Goal: Task Accomplishment & Management: Manage account settings

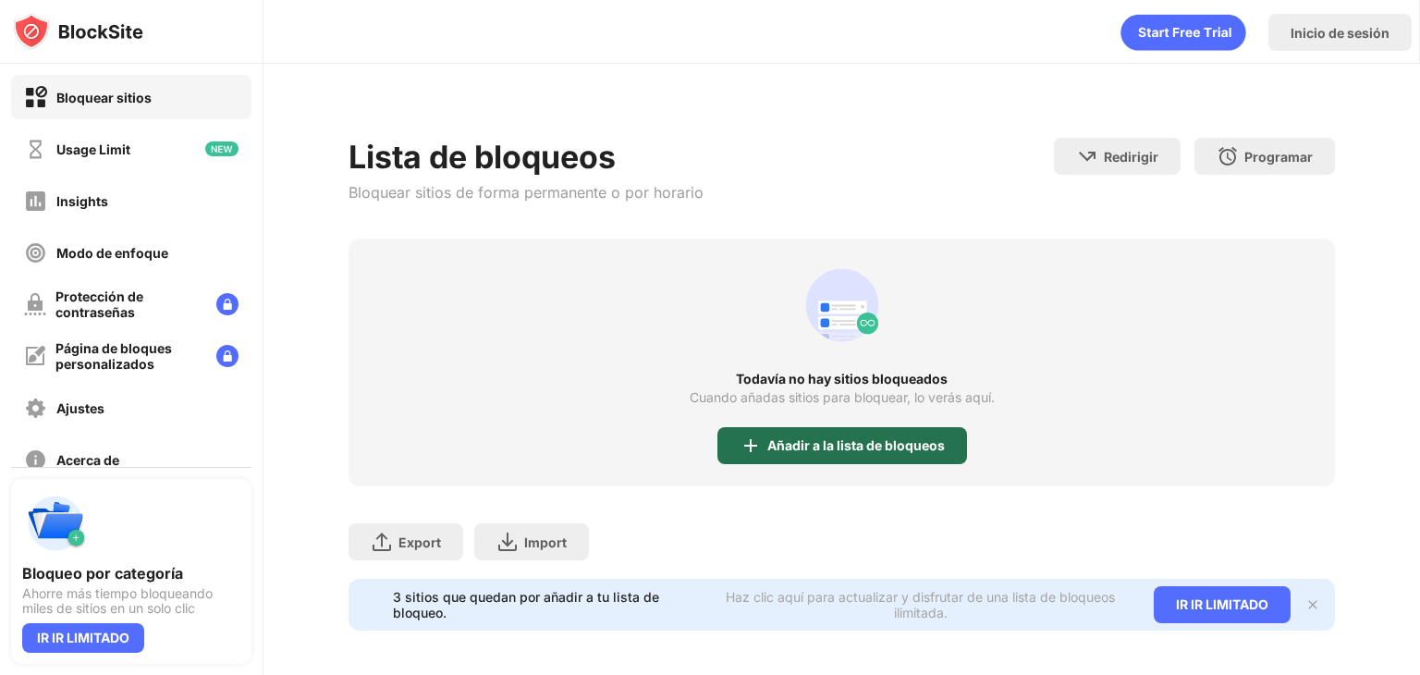
click at [860, 451] on div "Añadir a la lista de bloqueos" at bounding box center [857, 445] width 178 height 15
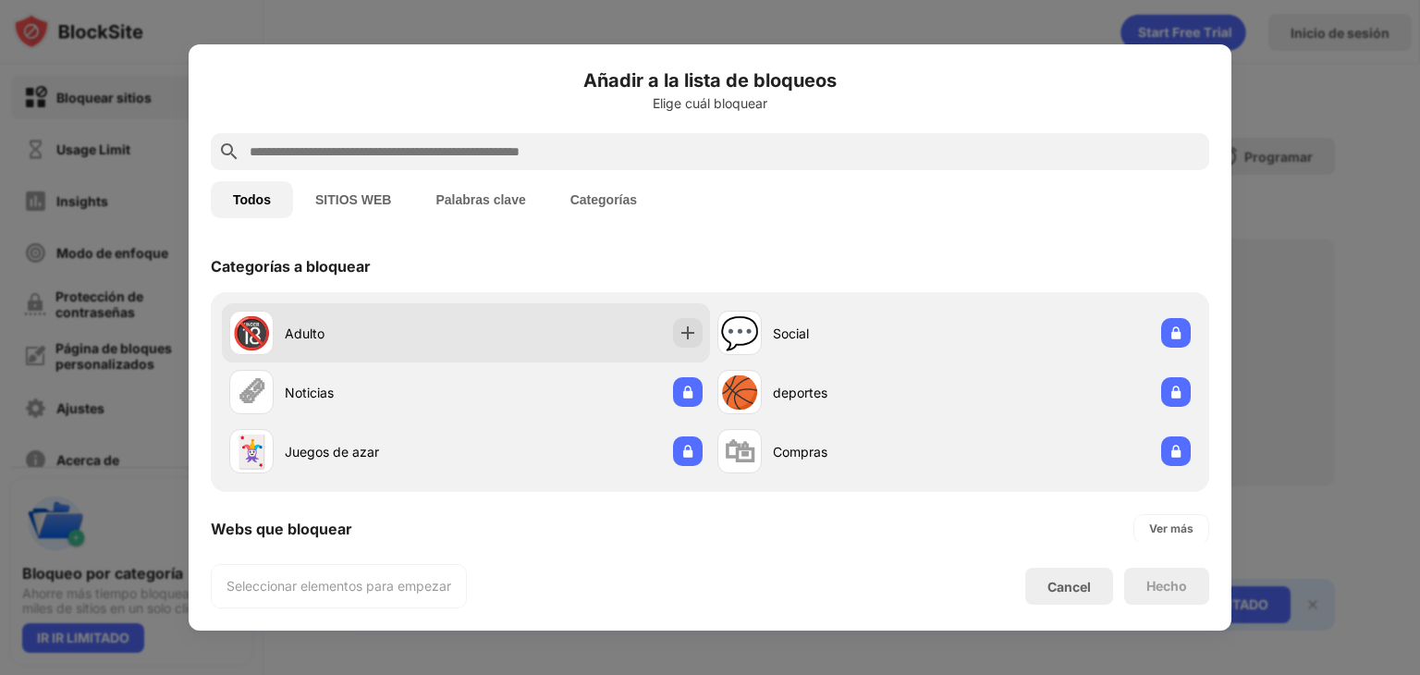
click at [566, 319] on div "🔞 Adulto" at bounding box center [466, 332] width 488 height 59
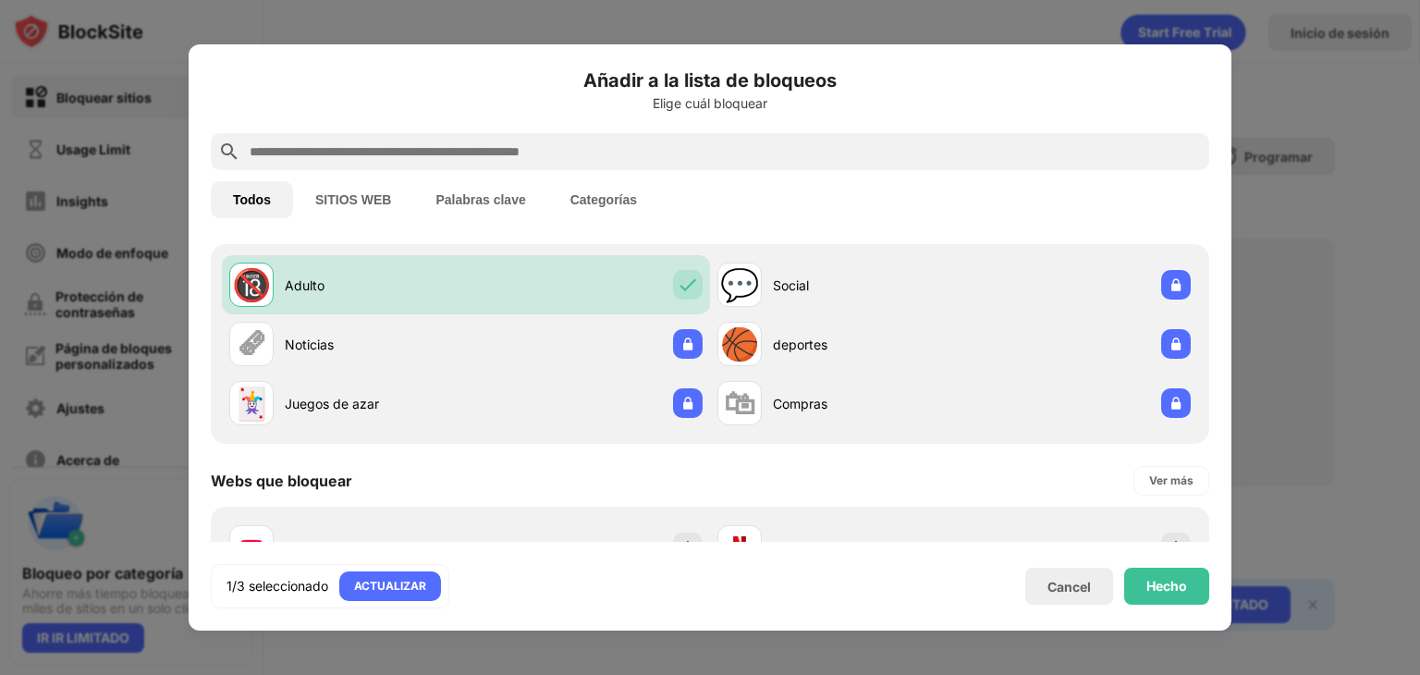
scroll to position [185, 0]
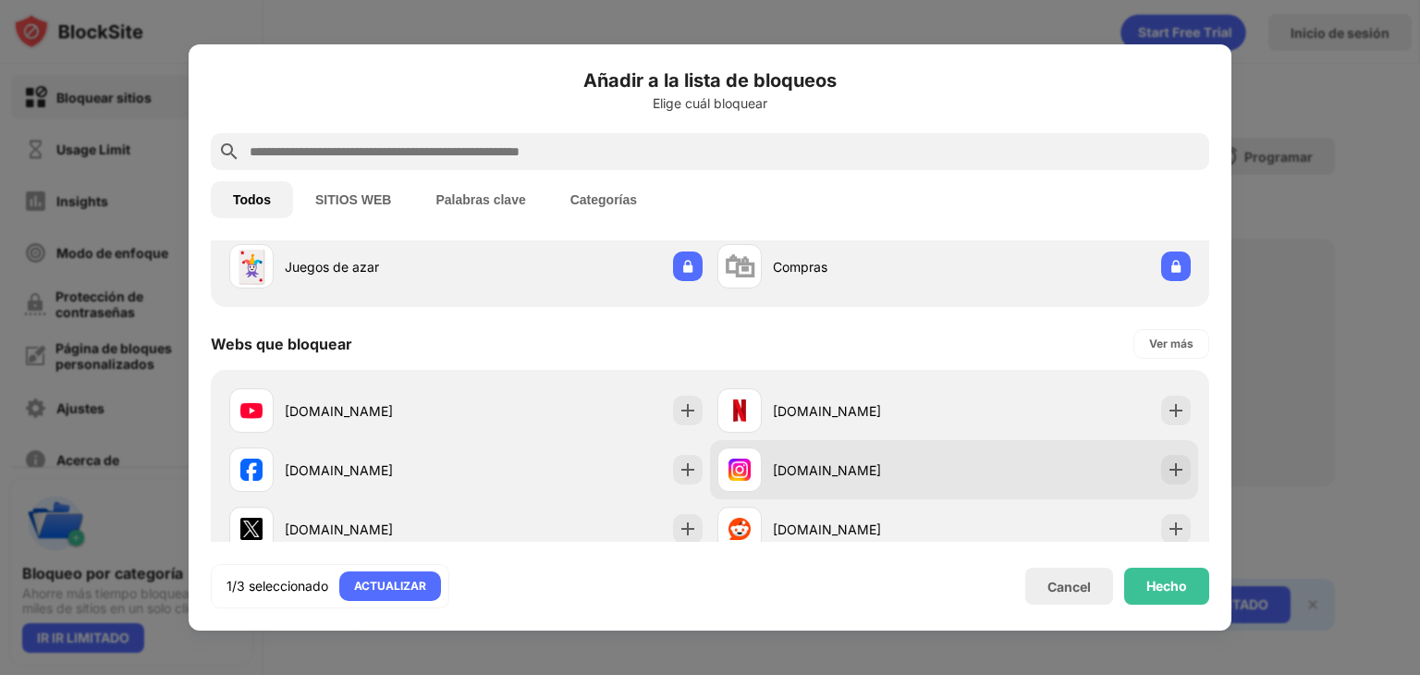
click at [729, 459] on img at bounding box center [740, 470] width 22 height 22
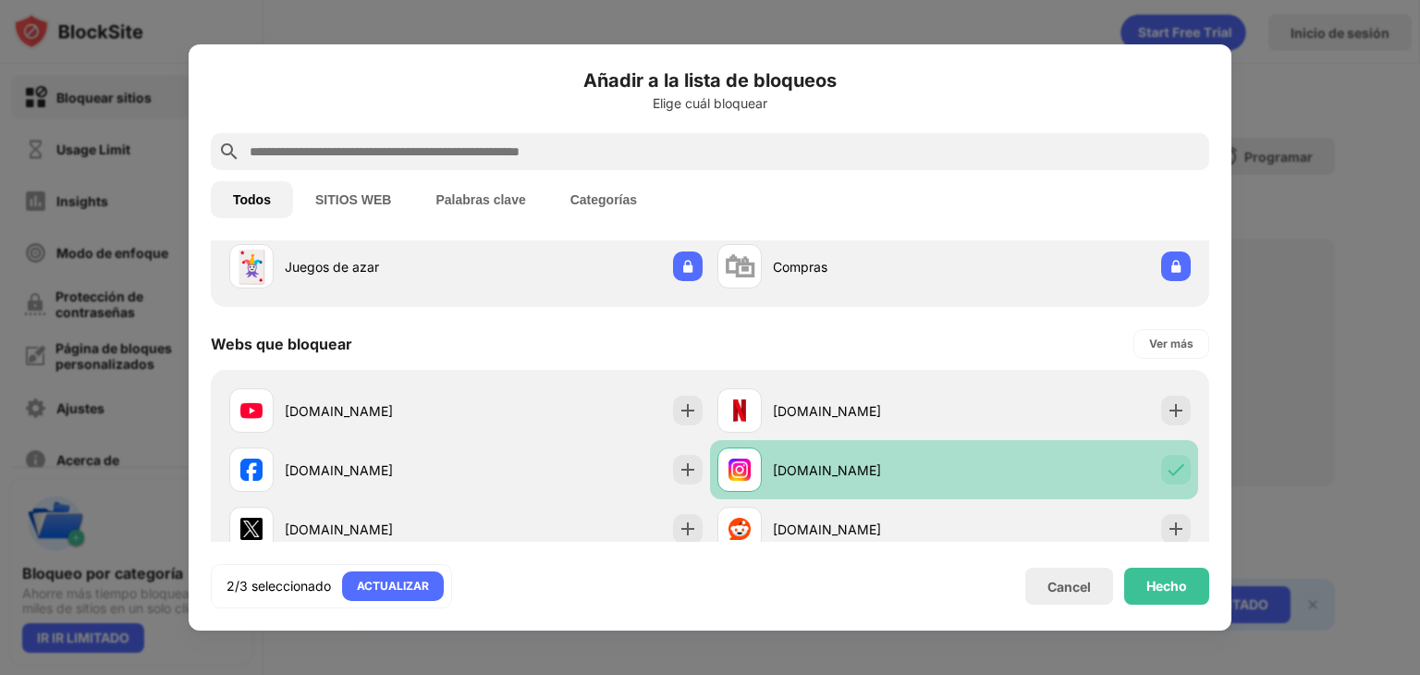
click at [823, 483] on div "[DOMAIN_NAME]" at bounding box center [836, 470] width 237 height 44
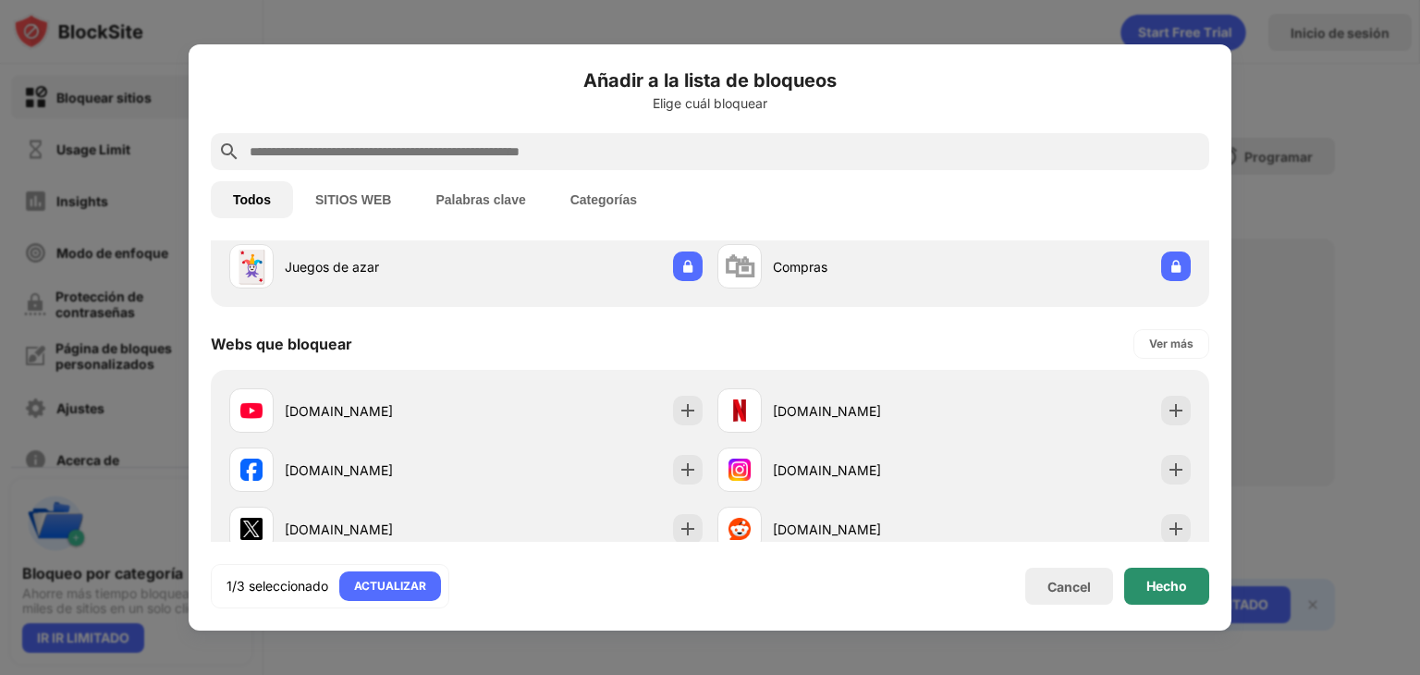
click at [1154, 593] on div "Hecho" at bounding box center [1167, 586] width 41 height 15
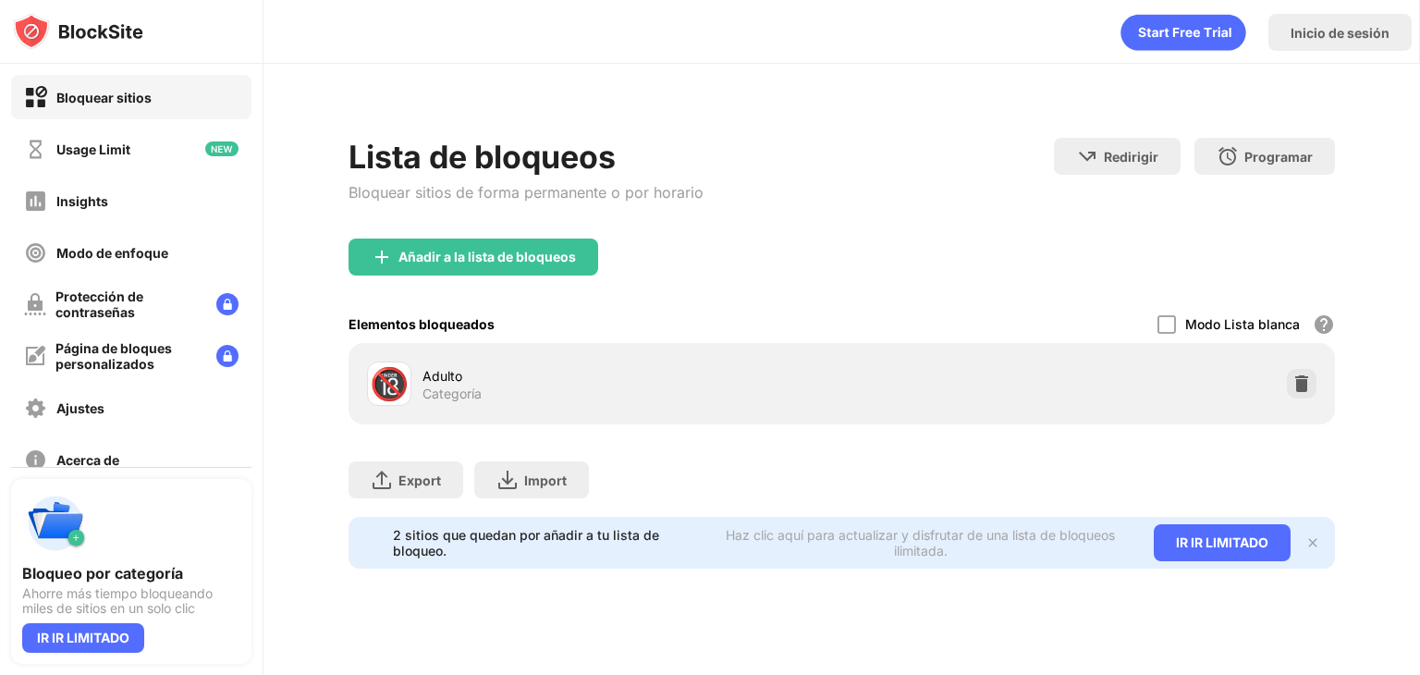
scroll to position [215, 0]
click at [551, 239] on div "Añadir a la lista de bloqueos" at bounding box center [474, 257] width 250 height 37
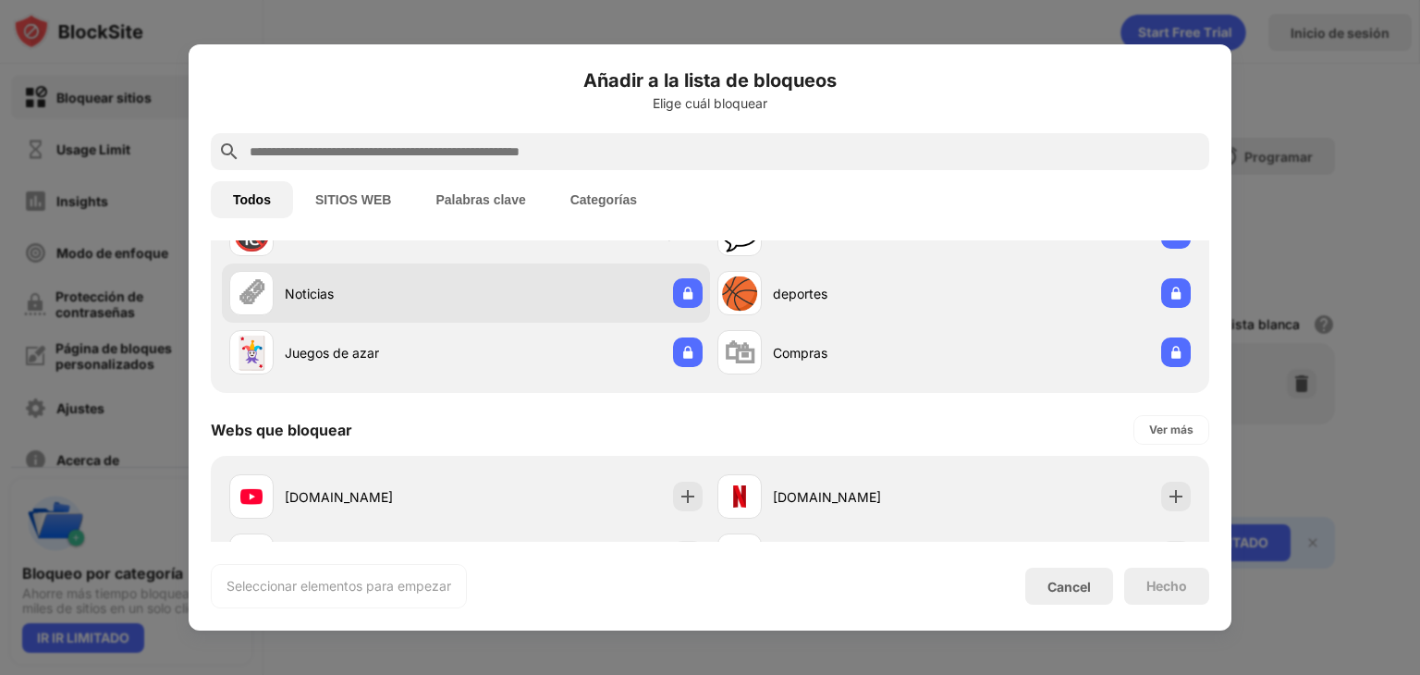
scroll to position [185, 0]
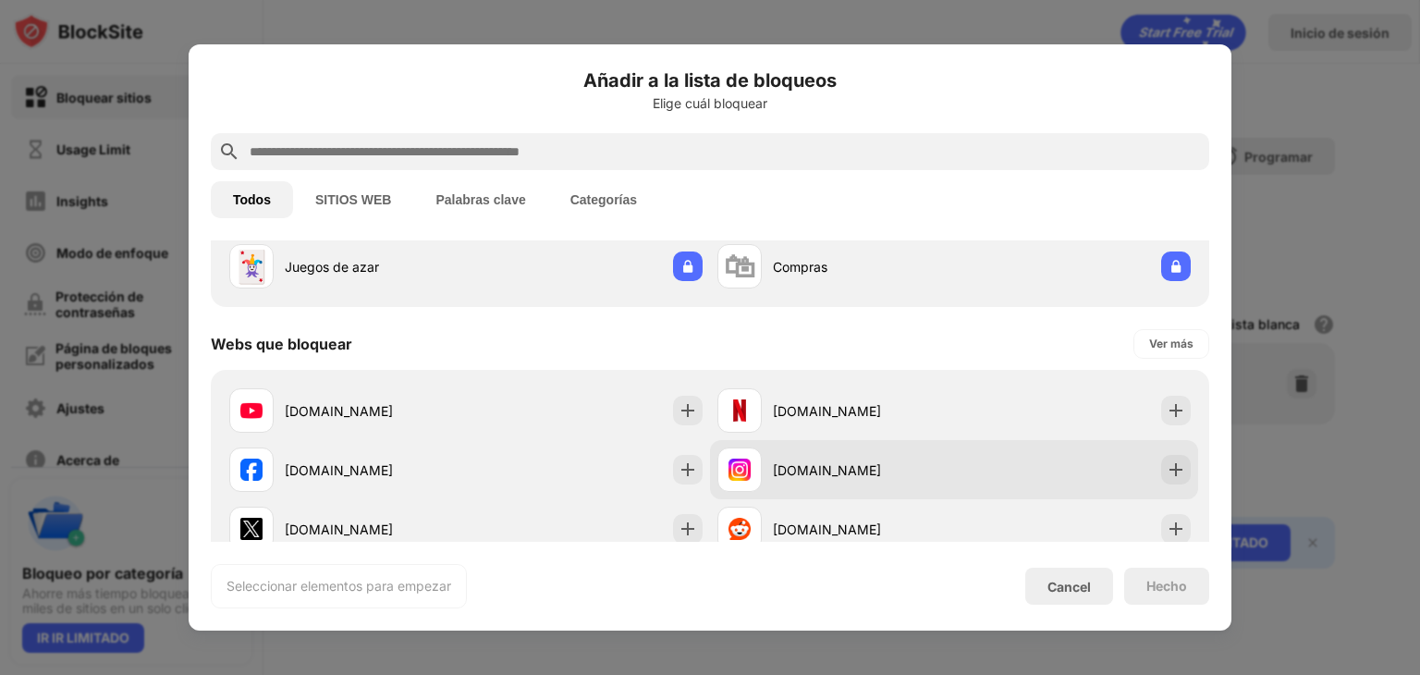
click at [815, 463] on div "[DOMAIN_NAME]" at bounding box center [863, 470] width 181 height 19
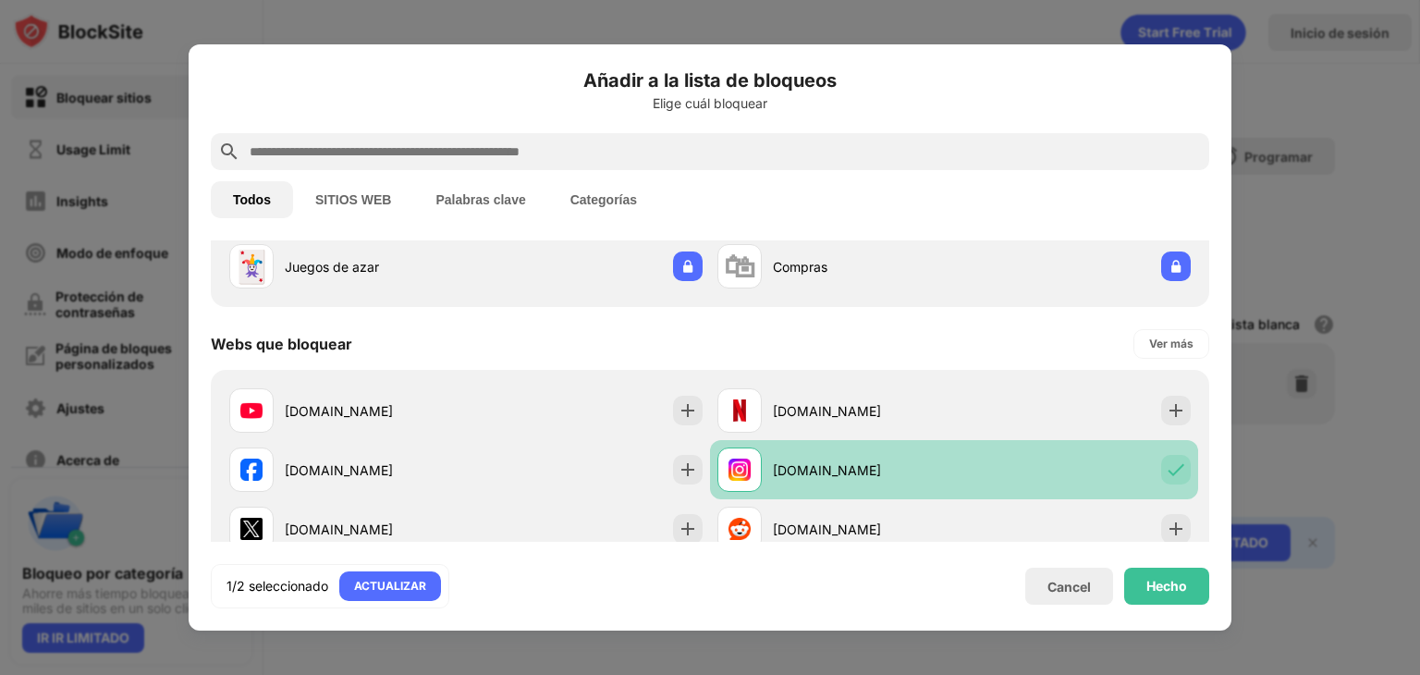
click at [871, 476] on div "[DOMAIN_NAME]" at bounding box center [863, 470] width 181 height 19
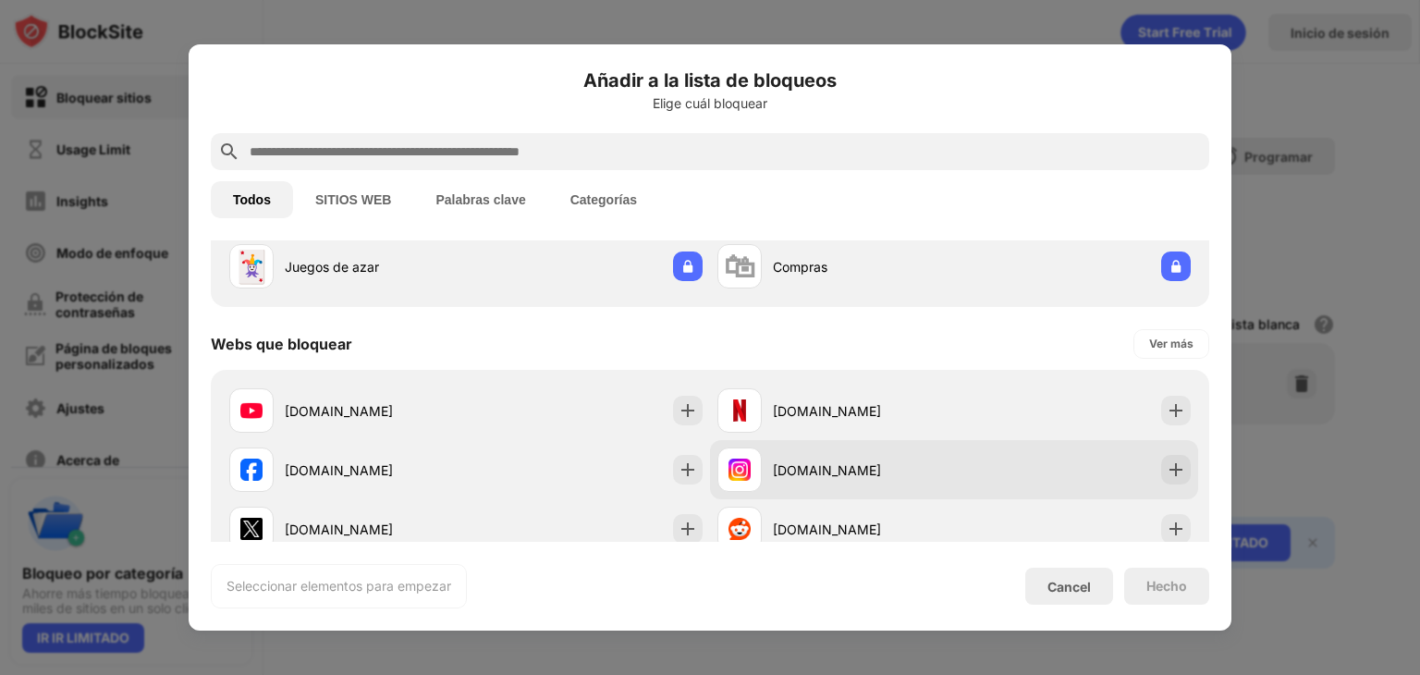
click at [908, 476] on div "[DOMAIN_NAME]" at bounding box center [863, 470] width 181 height 19
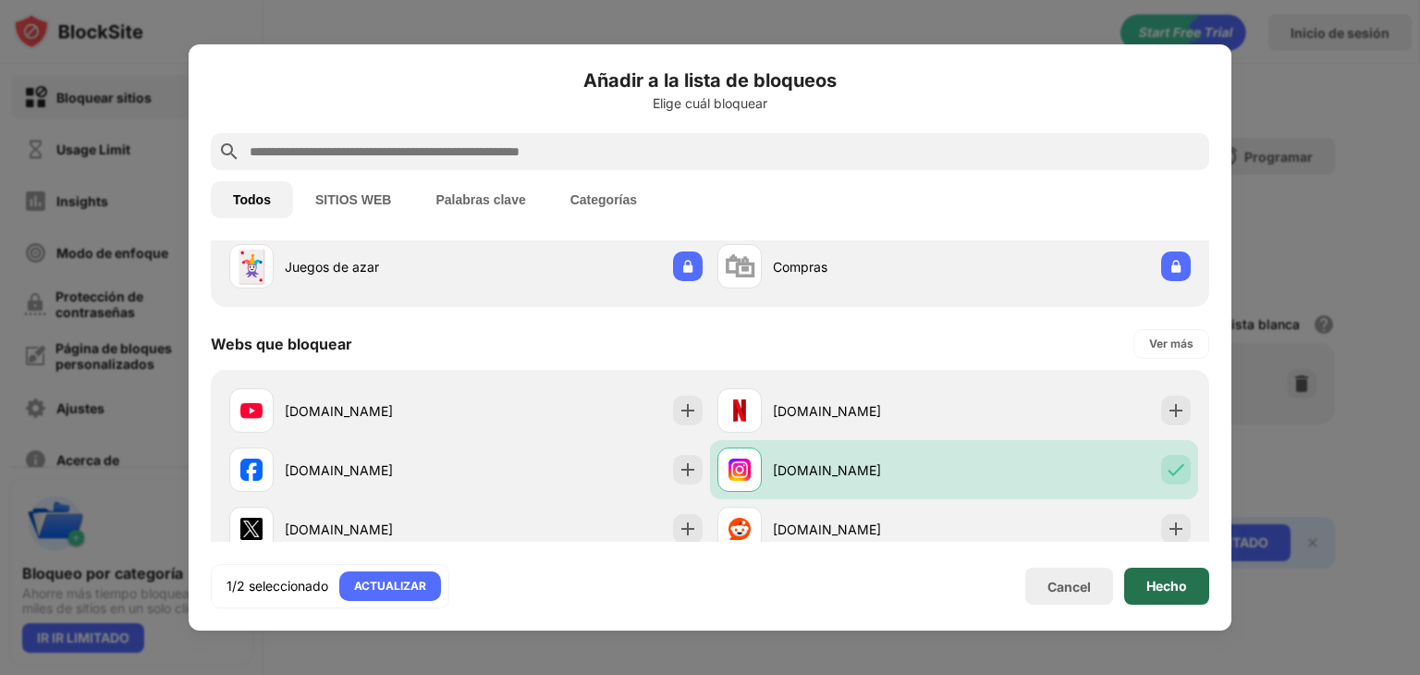
click at [1135, 578] on div "Hecho" at bounding box center [1167, 586] width 85 height 37
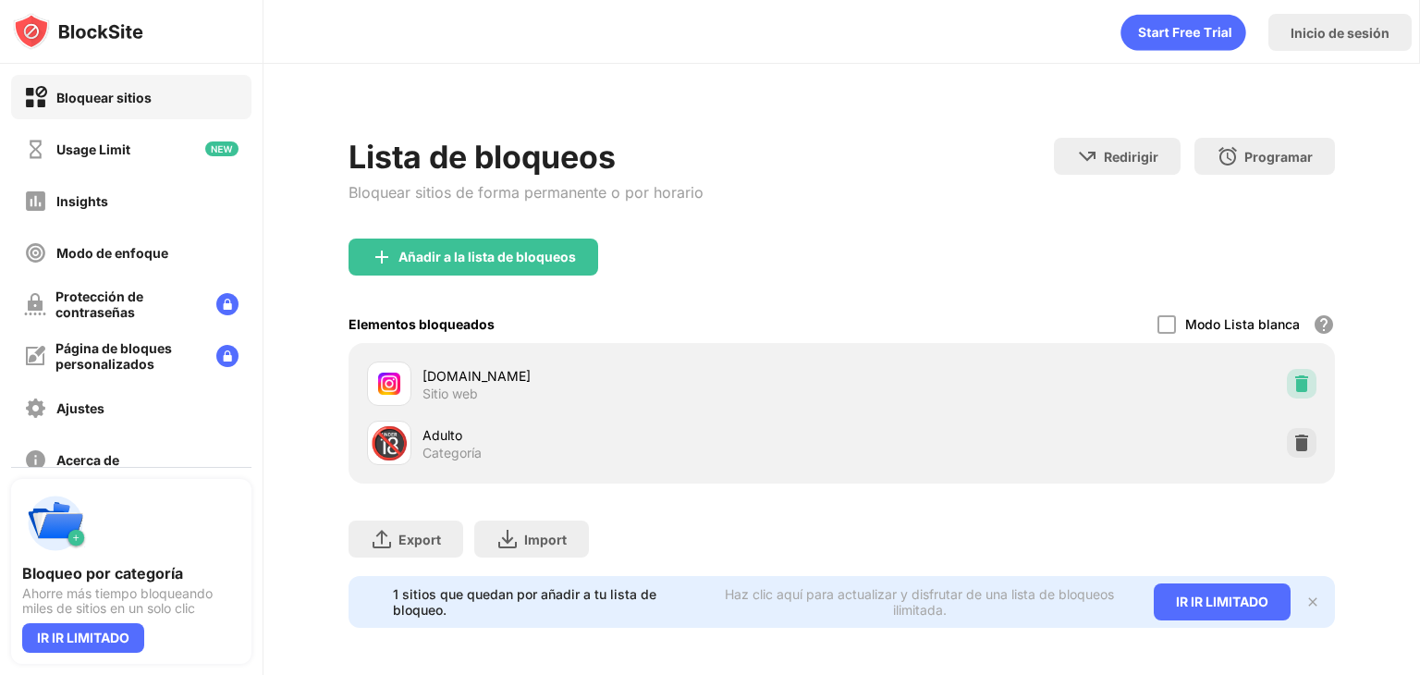
click at [1287, 375] on div at bounding box center [1302, 384] width 30 height 30
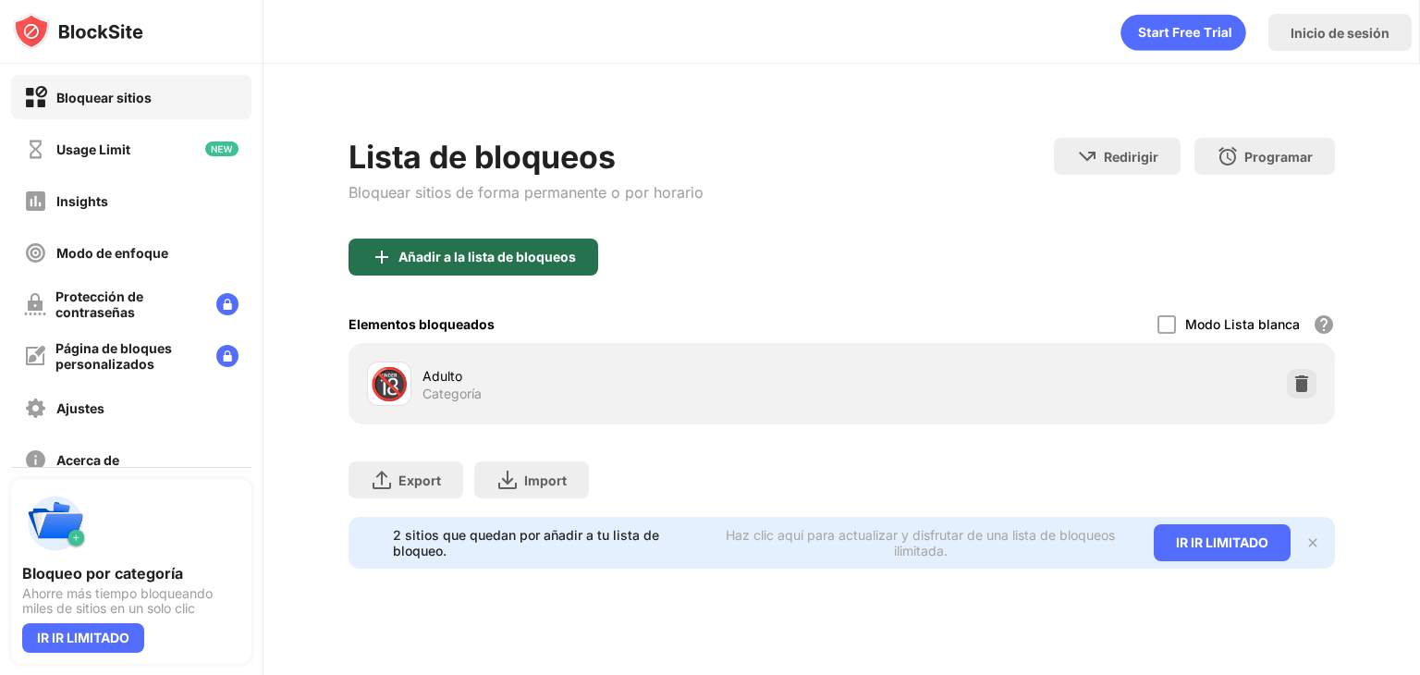
click at [519, 260] on div "Añadir a la lista de bloqueos" at bounding box center [488, 257] width 178 height 15
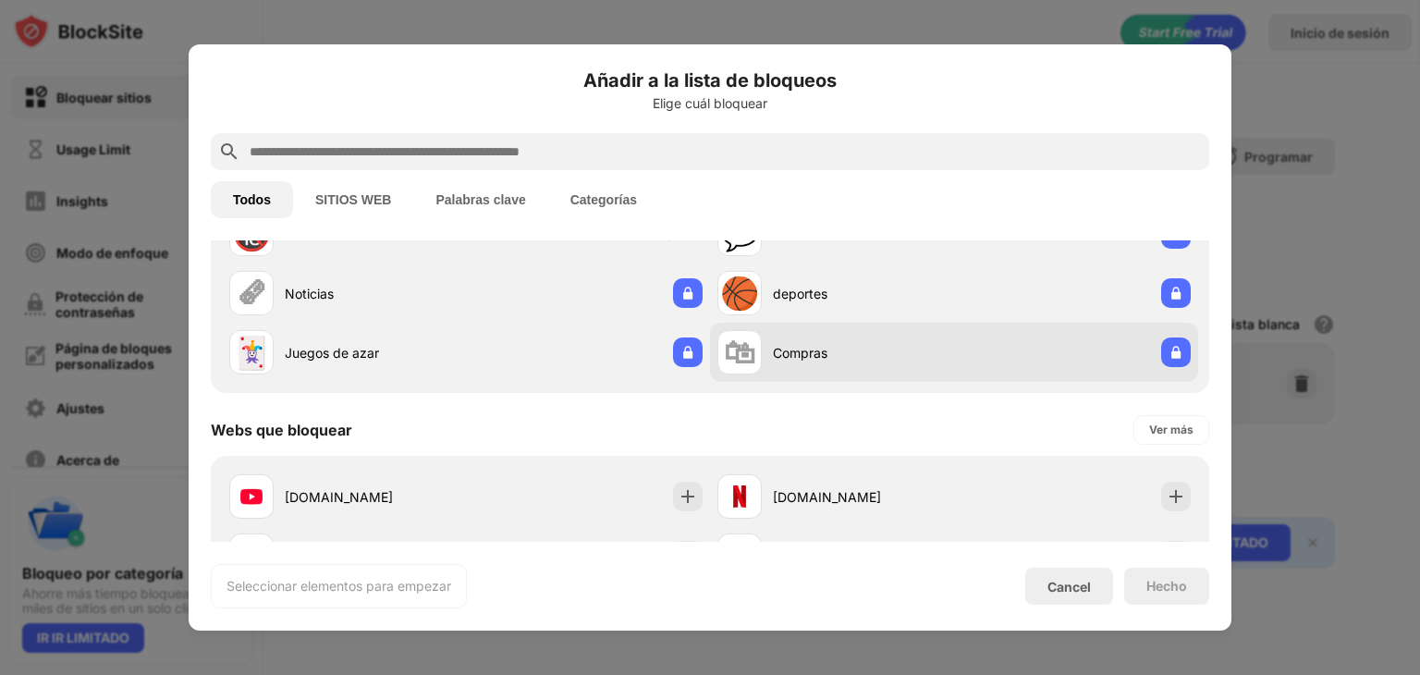
scroll to position [370, 0]
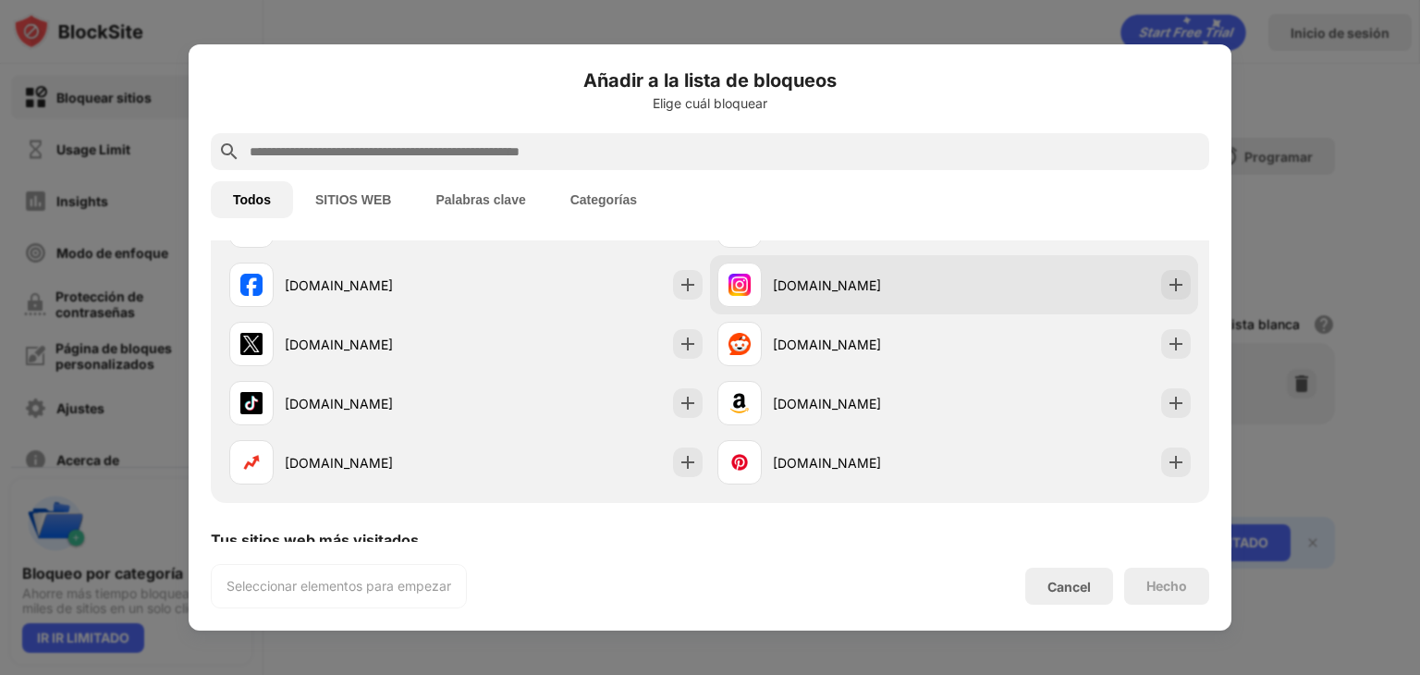
click at [1020, 294] on div "[DOMAIN_NAME]" at bounding box center [954, 284] width 488 height 59
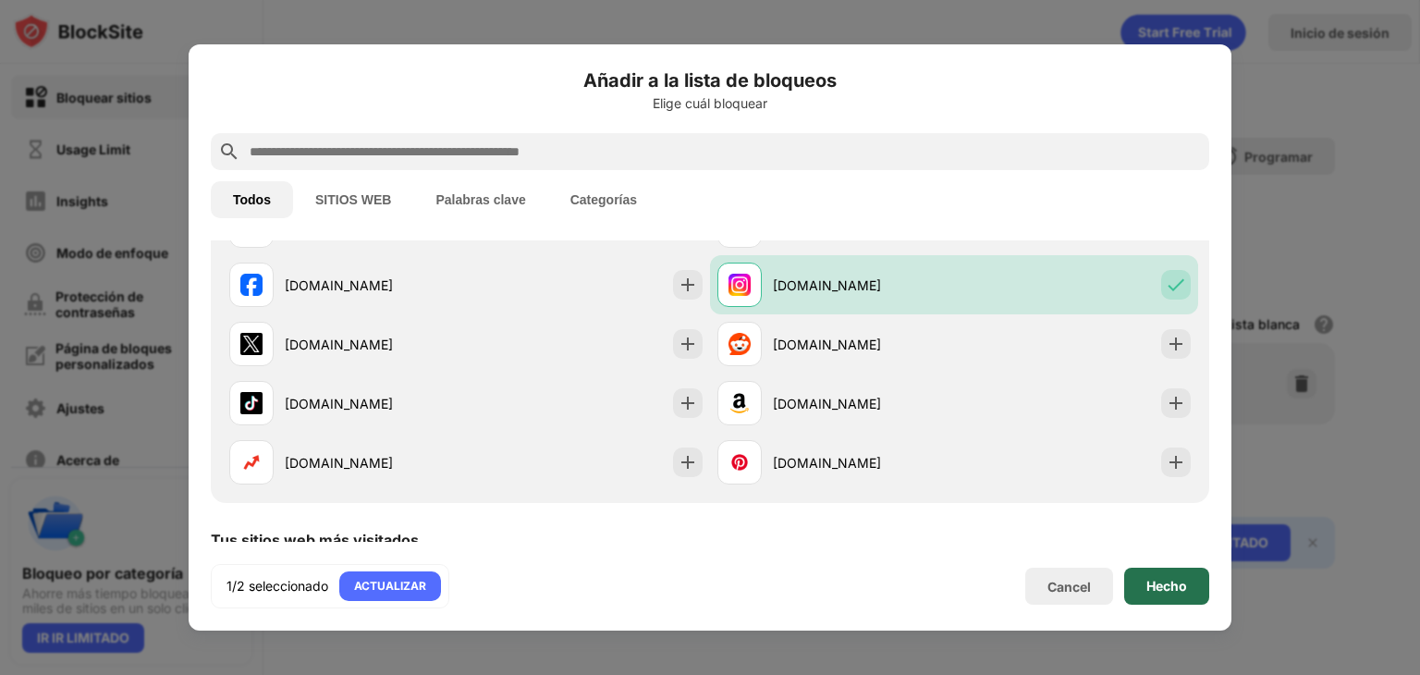
click at [1202, 577] on div "Hecho" at bounding box center [1167, 586] width 85 height 37
